Goal: Transaction & Acquisition: Obtain resource

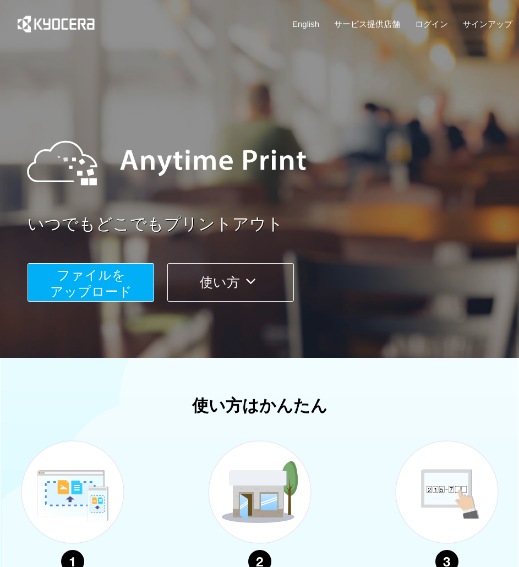
click at [105, 282] on span "ファイルを ​​アップロード" at bounding box center [91, 283] width 82 height 31
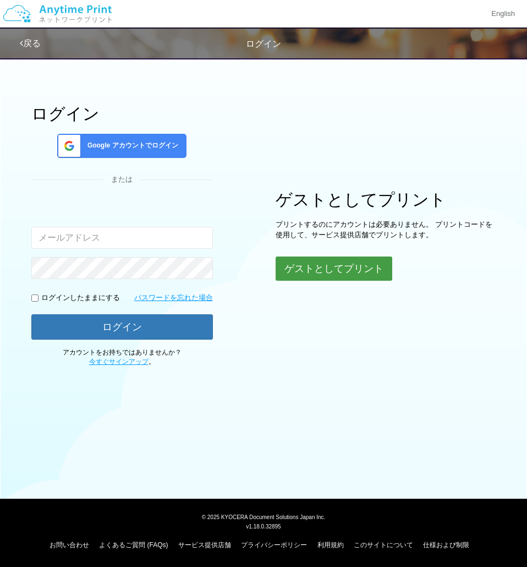
click at [332, 274] on button "ゲストとしてプリント" at bounding box center [334, 269] width 117 height 24
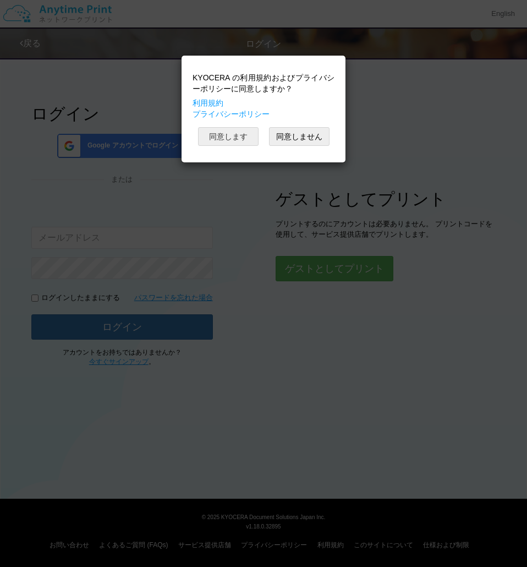
click at [239, 138] on button "同意します" at bounding box center [228, 136] width 61 height 19
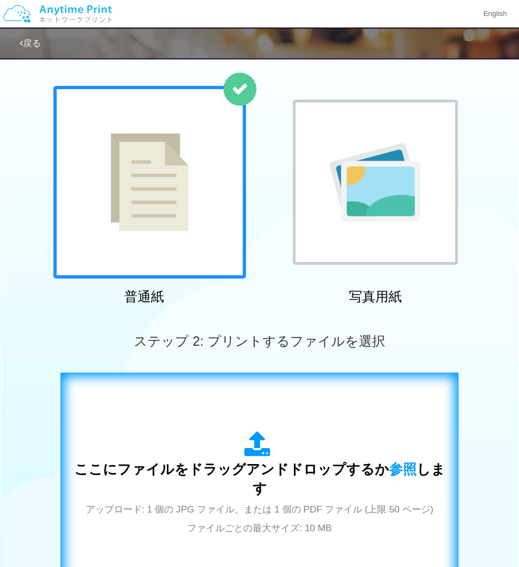
scroll to position [270, 0]
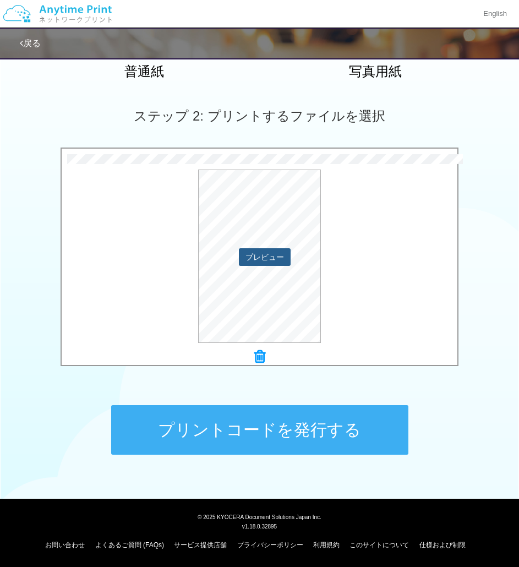
click at [269, 256] on button "プレビュー" at bounding box center [265, 257] width 52 height 18
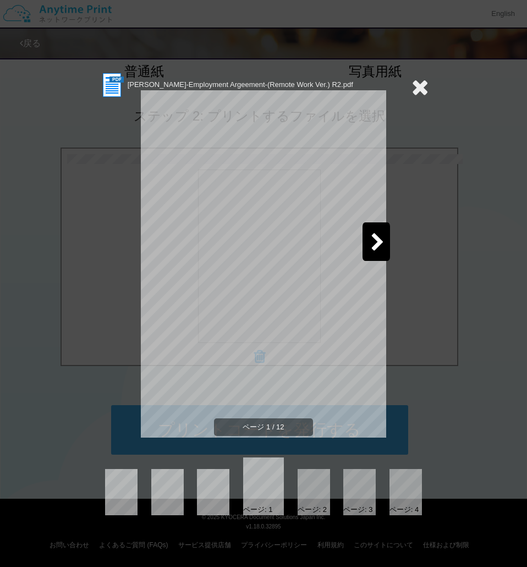
click at [373, 250] on icon at bounding box center [378, 242] width 14 height 19
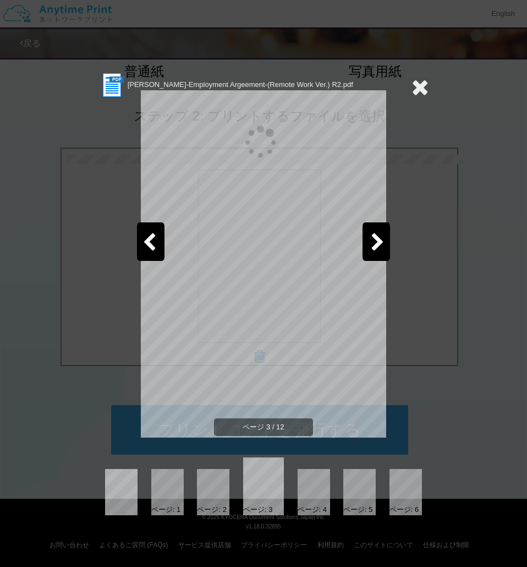
click at [373, 250] on icon at bounding box center [378, 242] width 14 height 19
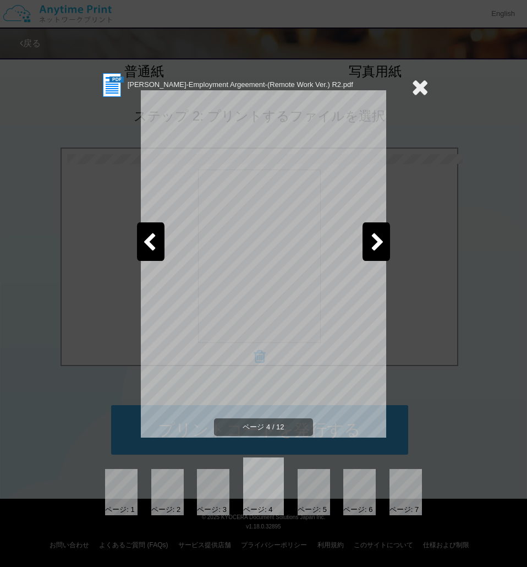
click at [418, 88] on icon at bounding box center [420, 87] width 17 height 22
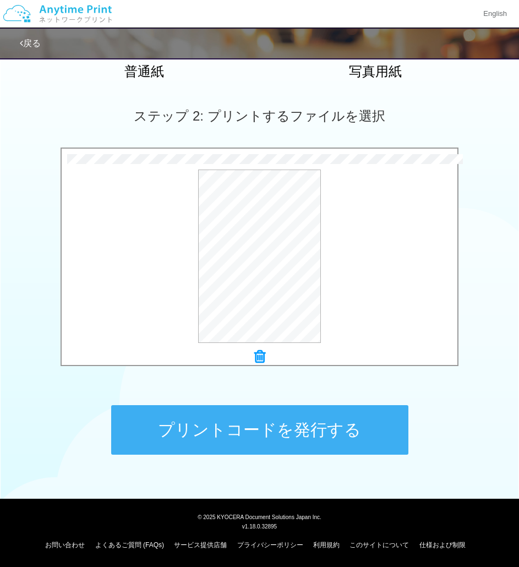
click at [266, 432] on button "プリントコードを発行する" at bounding box center [259, 430] width 297 height 50
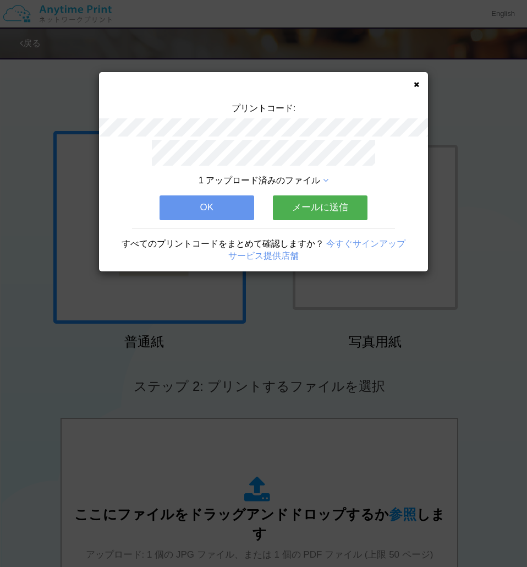
click at [418, 83] on icon at bounding box center [417, 84] width 6 height 7
